Goal: Obtain resource: Obtain resource

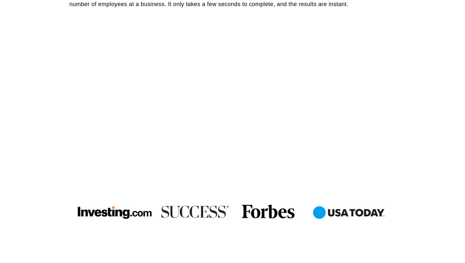
scroll to position [312, 0]
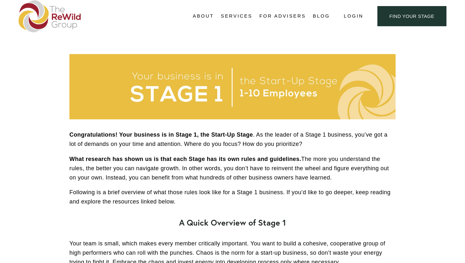
scroll to position [24, 0]
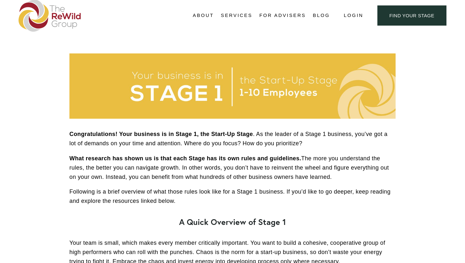
drag, startPoint x: 275, startPoint y: 134, endPoint x: 344, endPoint y: 200, distance: 95.1
click at [344, 200] on div "Congratulations! Your business is in Stage 1, the Start-Up Stage . As the leade…" at bounding box center [232, 231] width 326 height 203
click at [344, 200] on p "Following is a brief overview of what those rules look like for a Stage 1 busin…" at bounding box center [232, 196] width 326 height 19
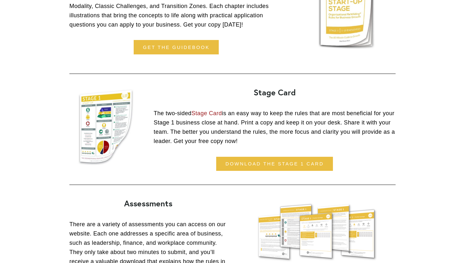
scroll to position [460, 0]
drag, startPoint x: 287, startPoint y: 108, endPoint x: 316, endPoint y: 139, distance: 41.9
click at [316, 139] on p "The two-sided Stage Card is an easy way to keep the rules that are most benefic…" at bounding box center [275, 126] width 242 height 37
drag, startPoint x: 316, startPoint y: 139, endPoint x: 326, endPoint y: 116, distance: 25.1
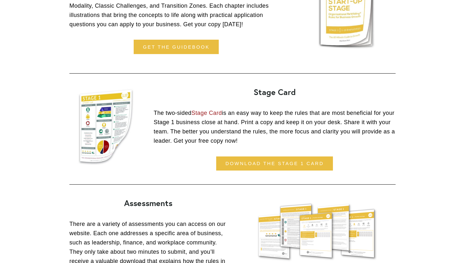
click at [326, 116] on p "The two-sided Stage Card is an easy way to keep the rules that are most benefic…" at bounding box center [275, 126] width 242 height 37
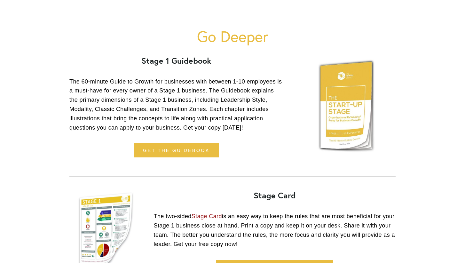
scroll to position [351, 0]
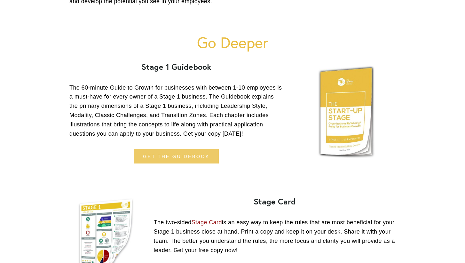
click at [176, 151] on link "get the guidebook" at bounding box center [176, 156] width 85 height 14
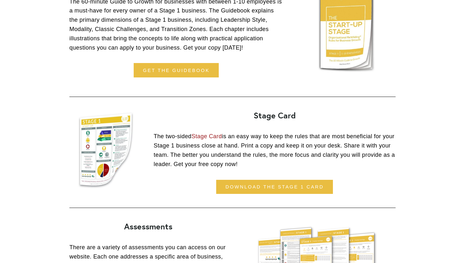
scroll to position [442, 0]
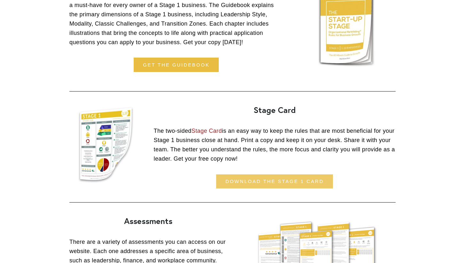
click at [318, 178] on link "download the stage 1 card" at bounding box center [274, 181] width 117 height 14
